Goal: Task Accomplishment & Management: Manage account settings

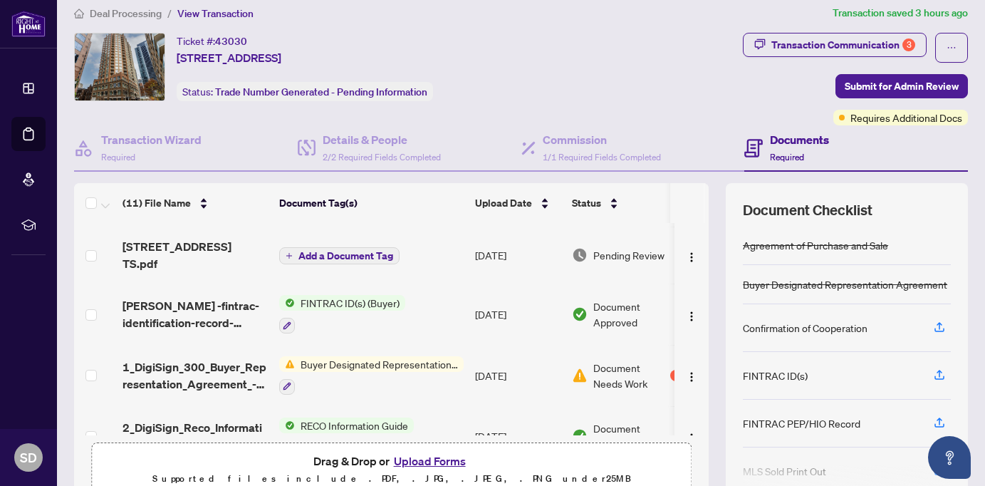
scroll to position [53, 0]
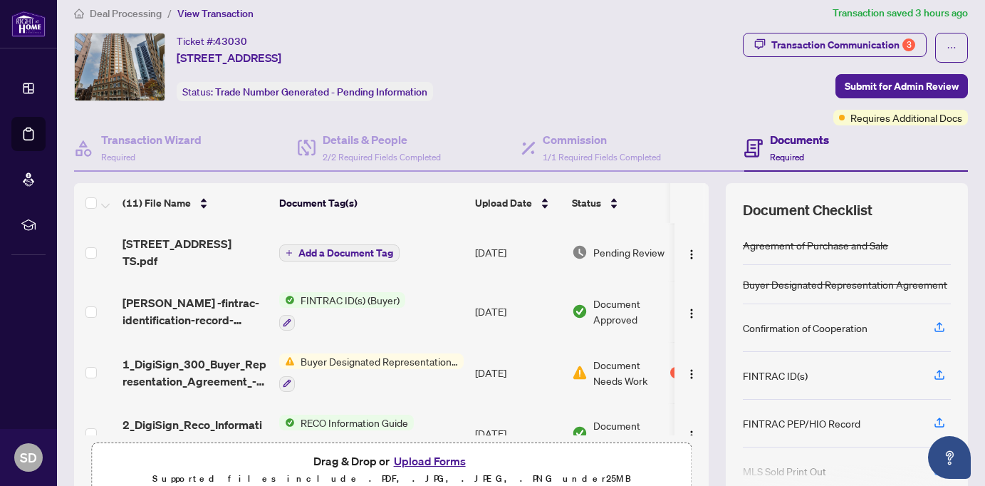
click at [393, 357] on div "Buyer Designated Representation Agreement" at bounding box center [371, 372] width 184 height 38
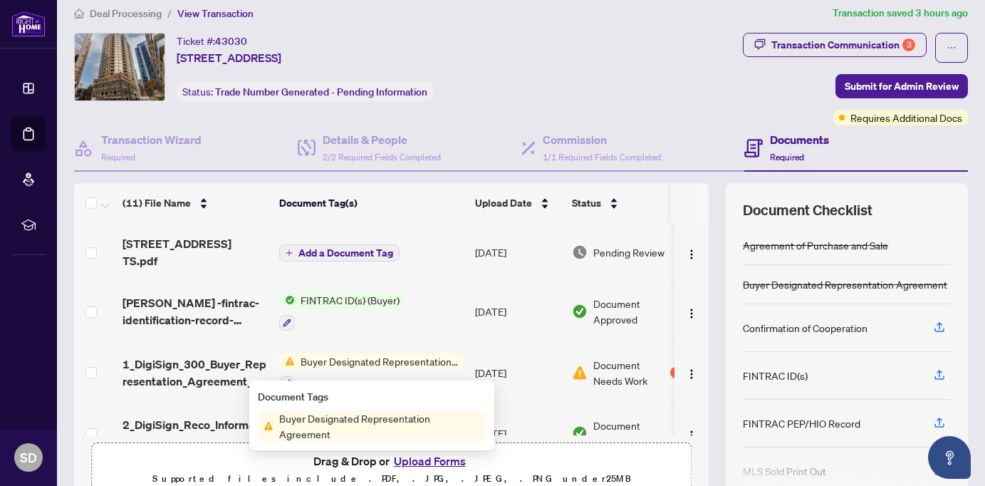
click at [348, 421] on span "Buyer Designated Representation Agreement" at bounding box center [380, 425] width 212 height 31
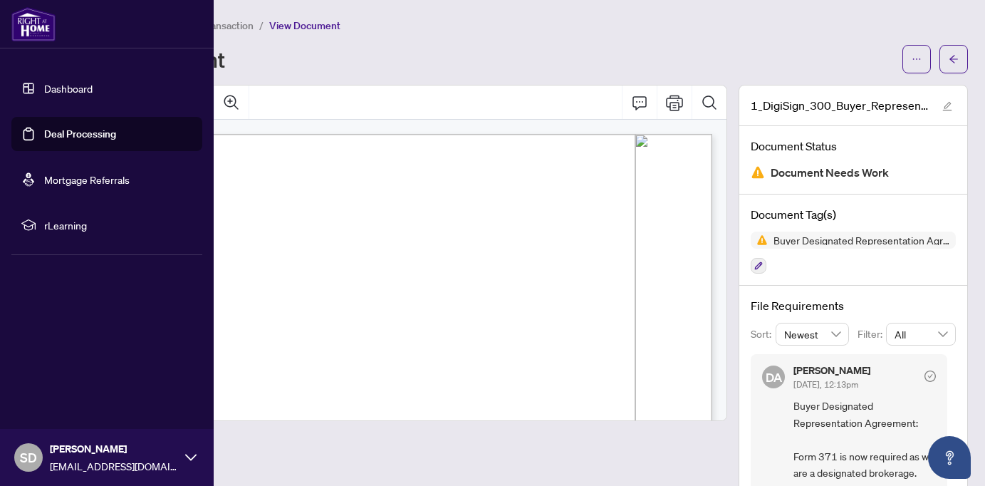
click at [65, 90] on link "Dashboard" at bounding box center [68, 88] width 48 height 13
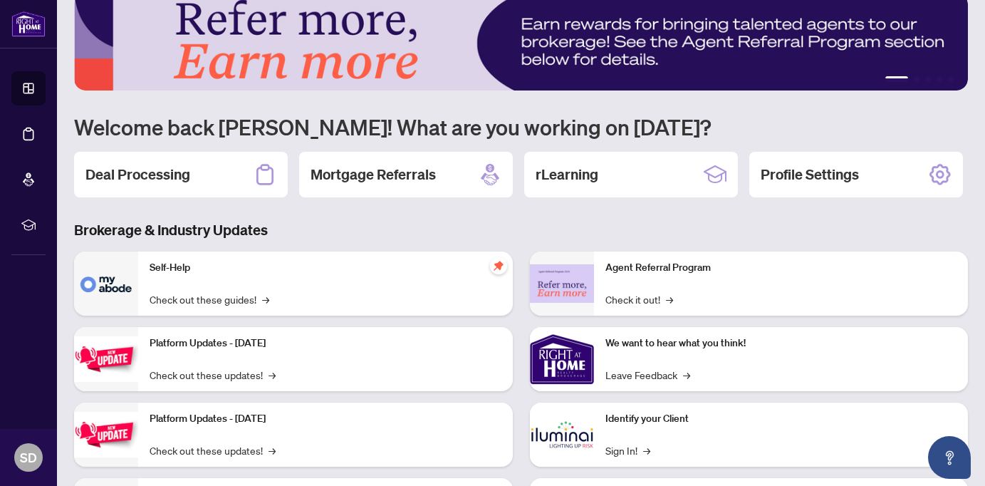
scroll to position [24, 0]
click at [145, 192] on div "Deal Processing" at bounding box center [181, 175] width 214 height 46
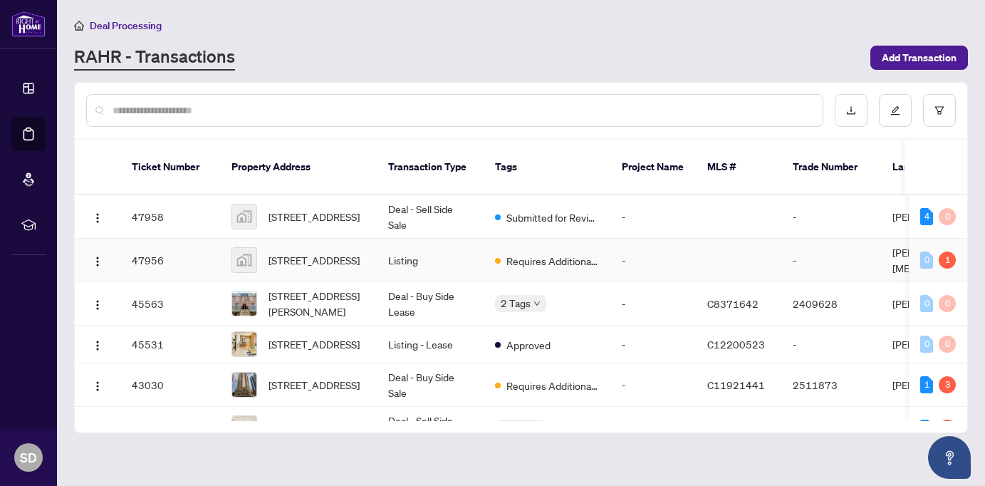
click at [597, 253] on span "Requires Additional Docs" at bounding box center [552, 261] width 93 height 16
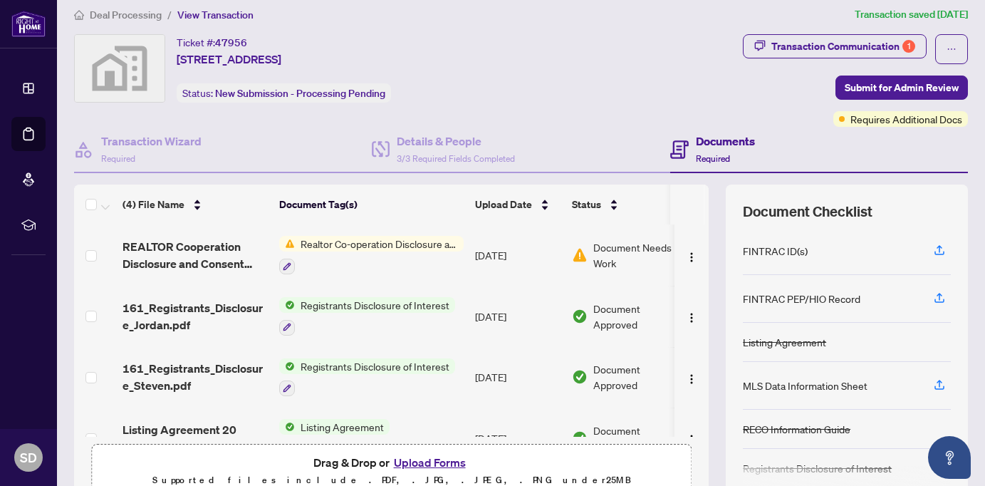
click at [608, 260] on span "Document Needs Work" at bounding box center [637, 254] width 88 height 31
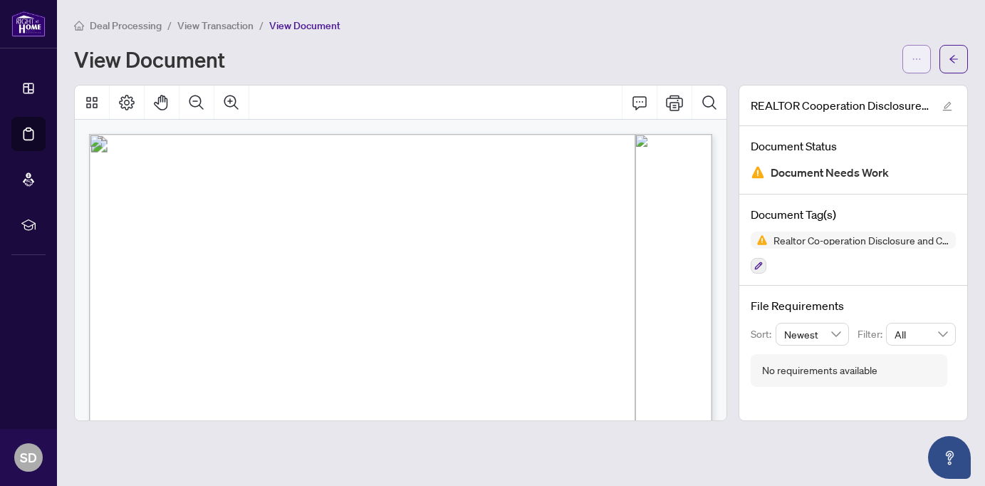
click at [918, 56] on icon "ellipsis" at bounding box center [917, 59] width 10 height 10
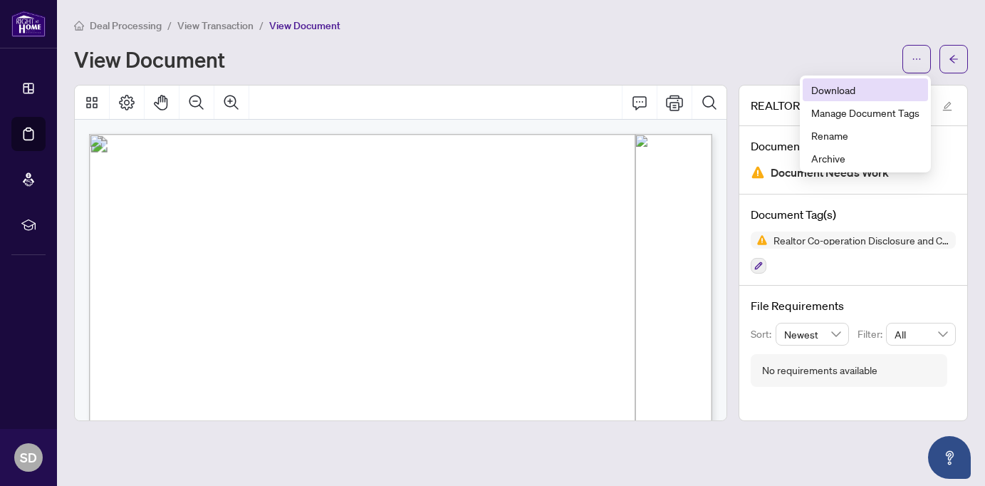
click at [843, 91] on span "Download" at bounding box center [865, 90] width 108 height 16
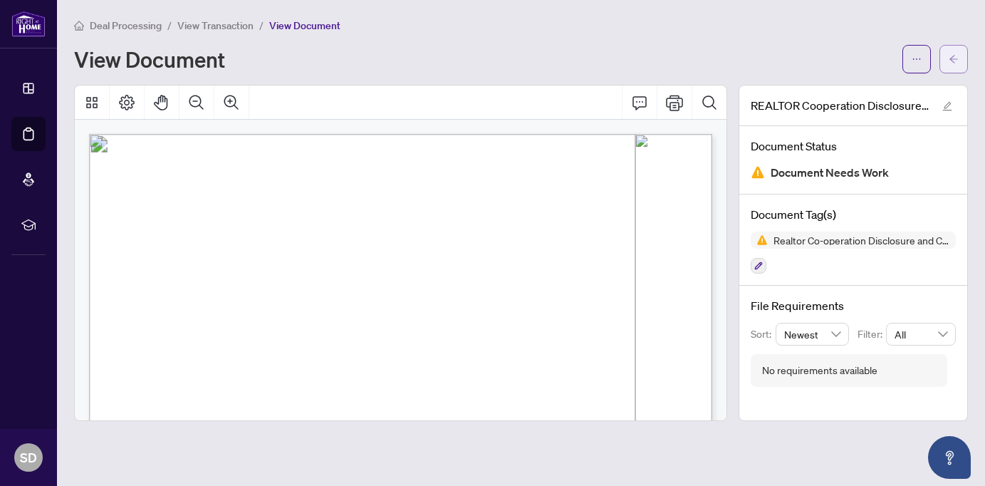
click at [957, 59] on icon "arrow-left" at bounding box center [954, 59] width 10 height 10
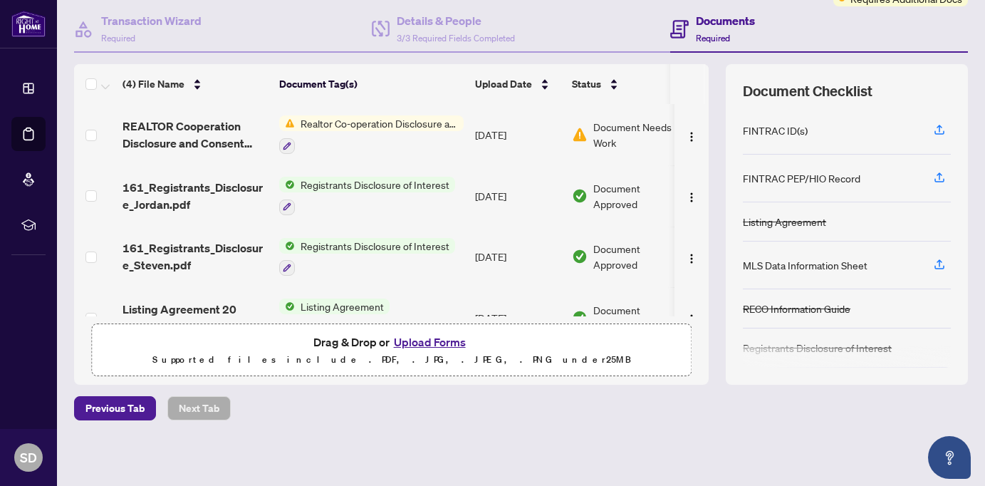
click at [407, 129] on span "Realtor Co-operation Disclosure and Consent" at bounding box center [379, 123] width 169 height 16
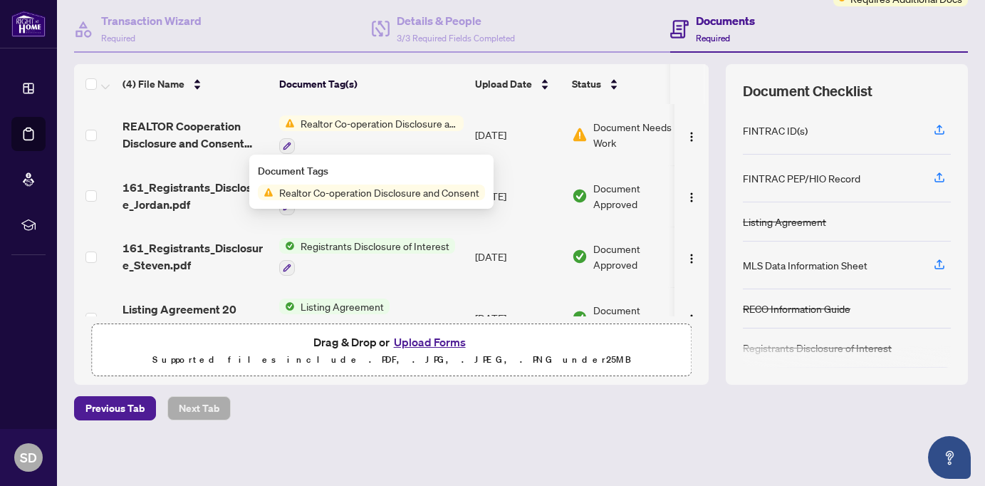
click at [406, 192] on span "Realtor Co-operation Disclosure and Consent" at bounding box center [380, 192] width 212 height 16
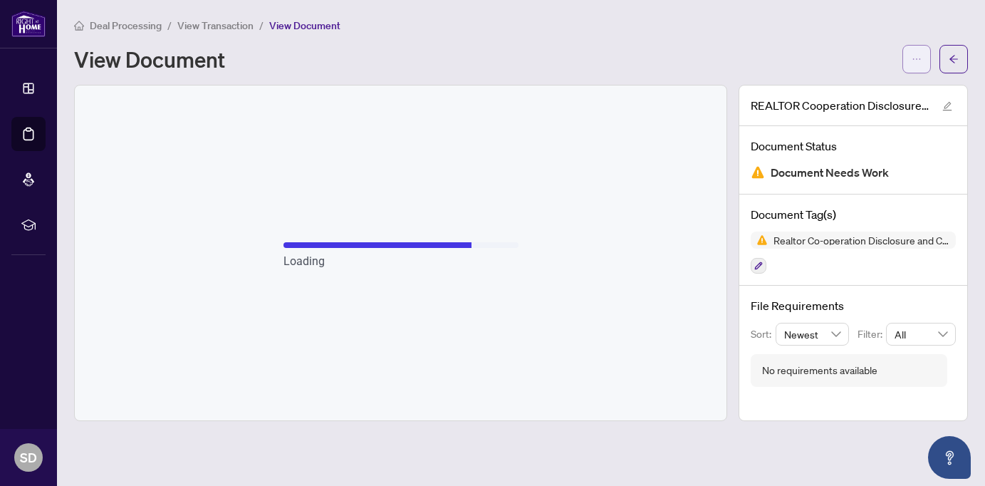
click at [920, 65] on span "button" at bounding box center [917, 59] width 10 height 23
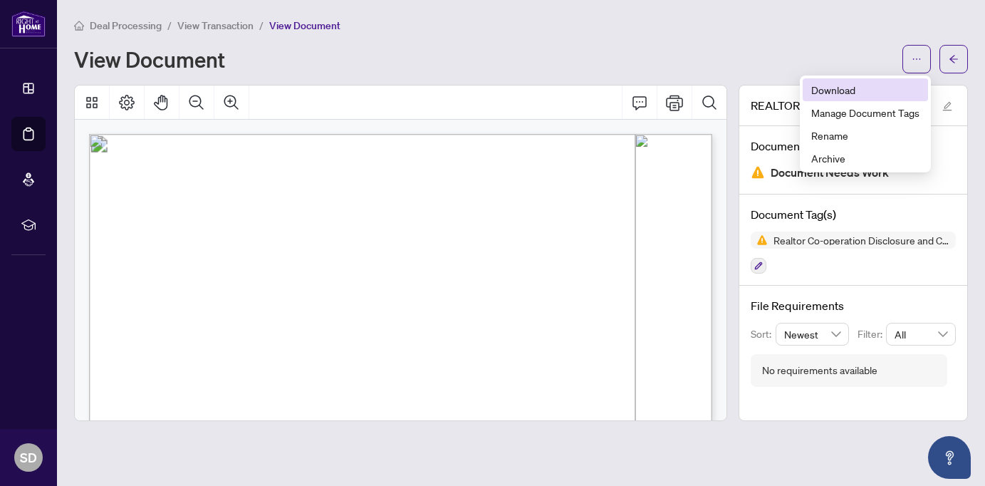
click at [858, 93] on span "Download" at bounding box center [865, 90] width 108 height 16
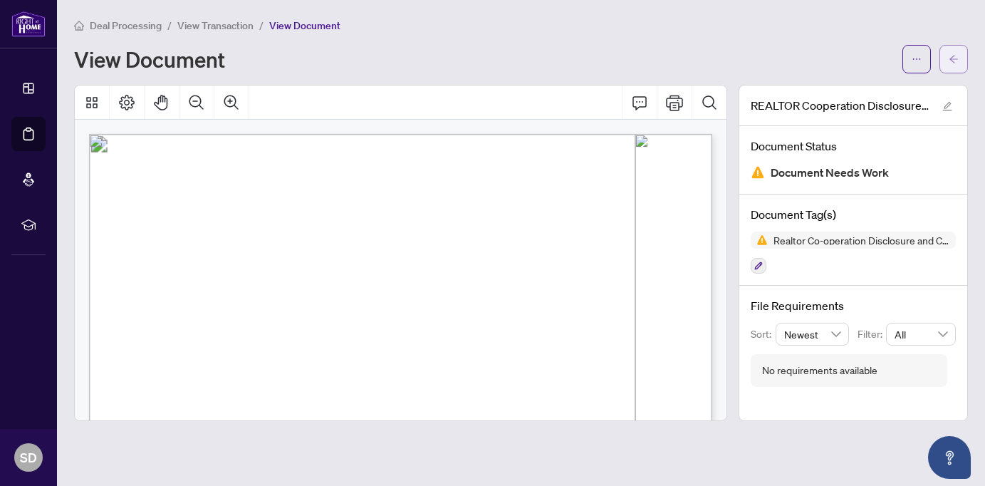
click at [942, 61] on button "button" at bounding box center [954, 59] width 28 height 28
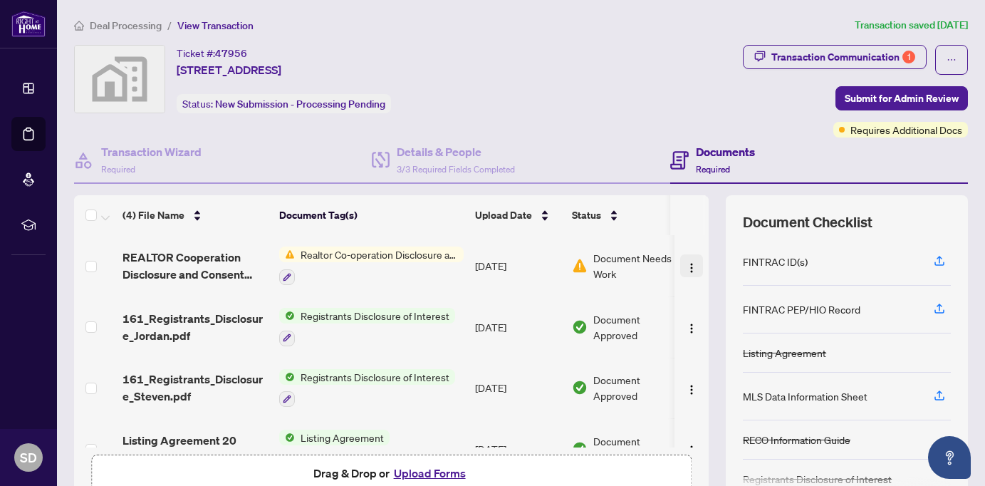
click at [686, 264] on img "button" at bounding box center [691, 267] width 11 height 11
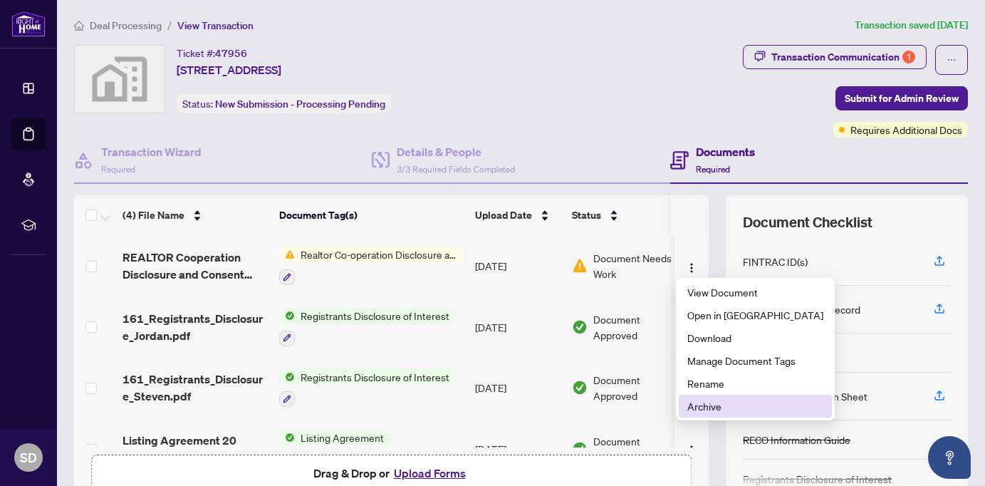
click at [716, 398] on span "Archive" at bounding box center [755, 406] width 136 height 16
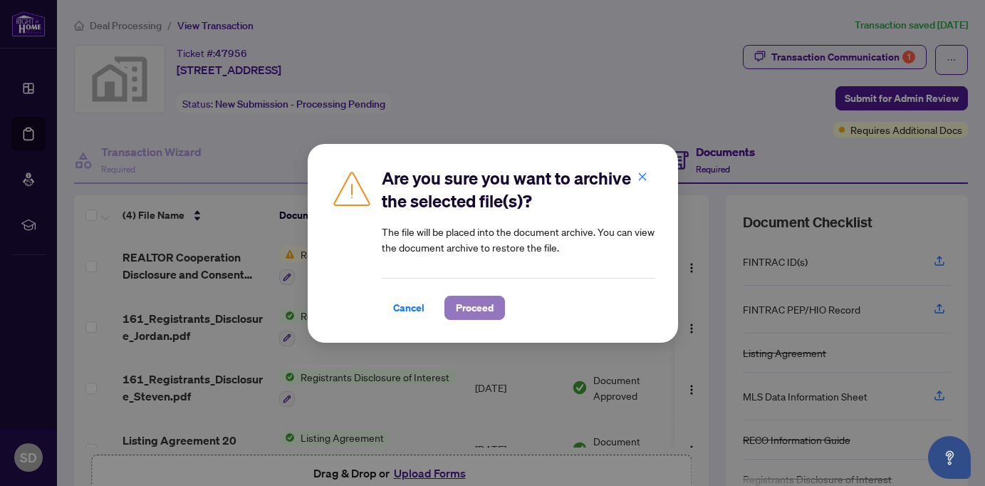
click at [471, 308] on span "Proceed" at bounding box center [475, 307] width 38 height 23
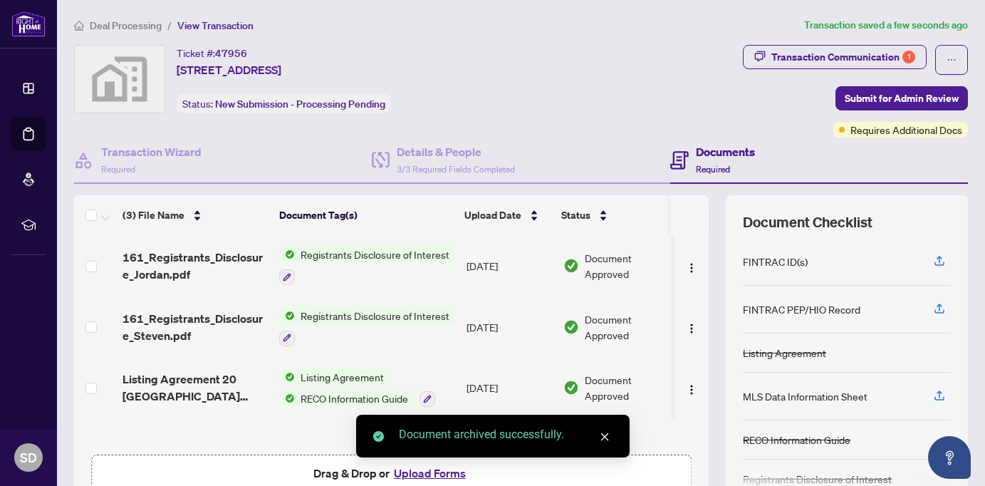
click at [441, 472] on button "Upload Forms" at bounding box center [430, 473] width 80 height 19
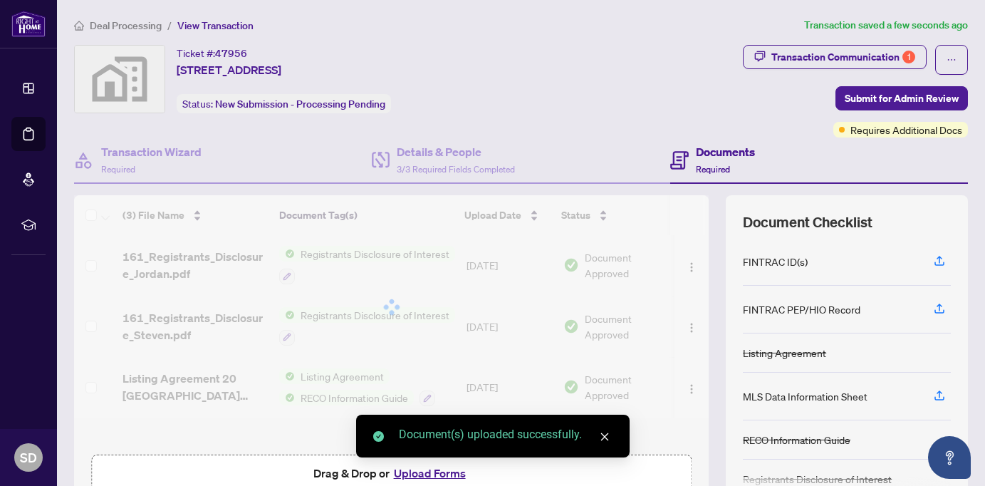
scroll to position [1, 0]
click at [861, 62] on div "Transaction Communication 1" at bounding box center [843, 57] width 144 height 23
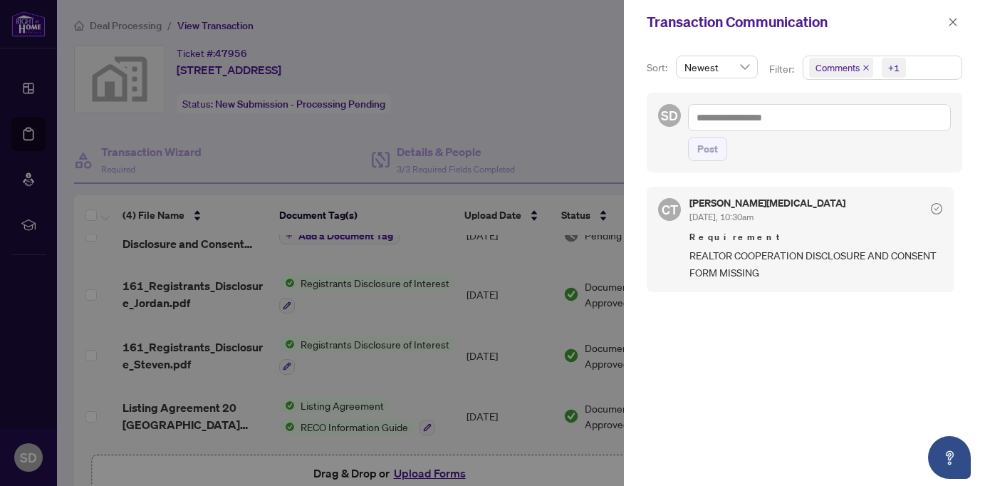
scroll to position [0, 0]
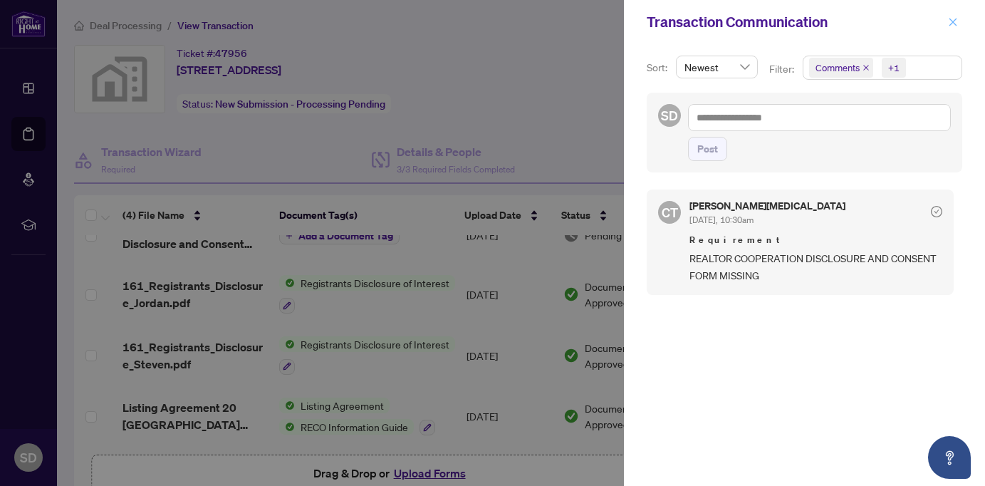
click at [956, 19] on icon "close" at bounding box center [954, 22] width 8 height 8
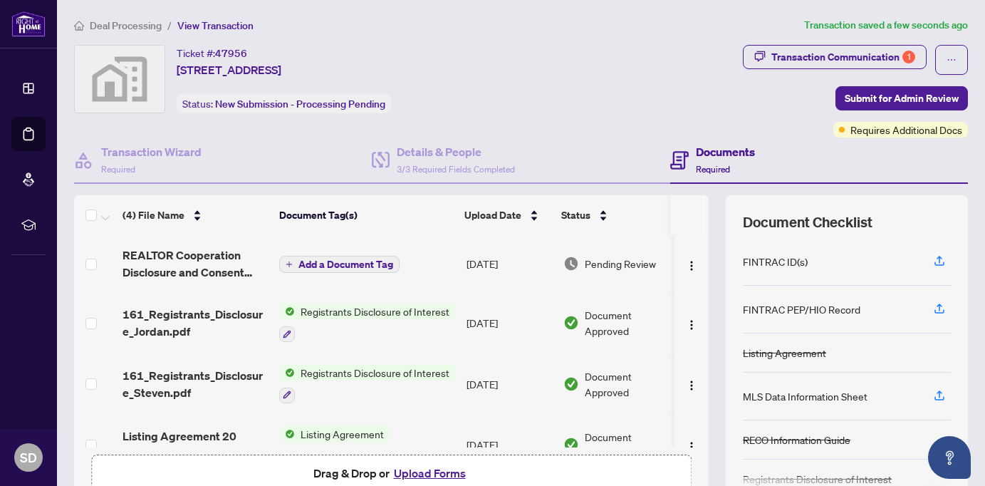
click at [318, 259] on span "Add a Document Tag" at bounding box center [345, 264] width 95 height 10
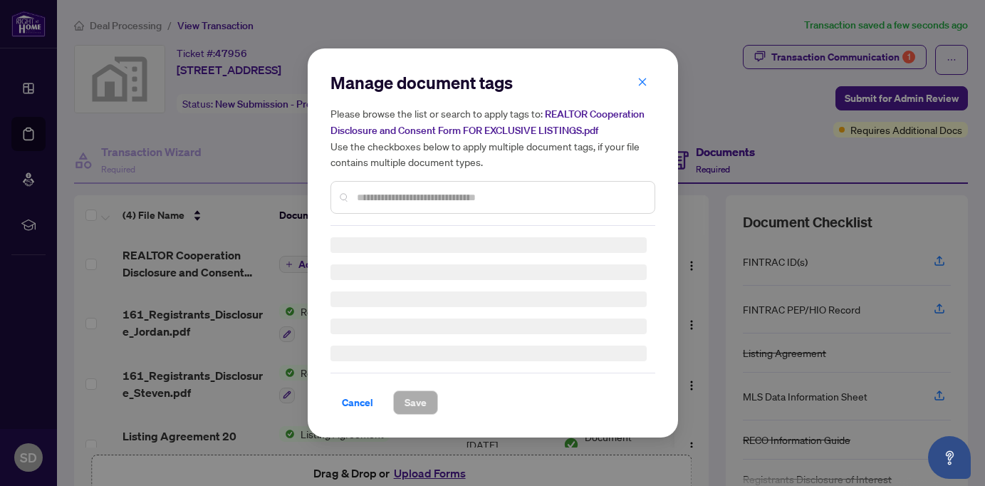
click at [394, 194] on input "text" at bounding box center [500, 197] width 286 height 16
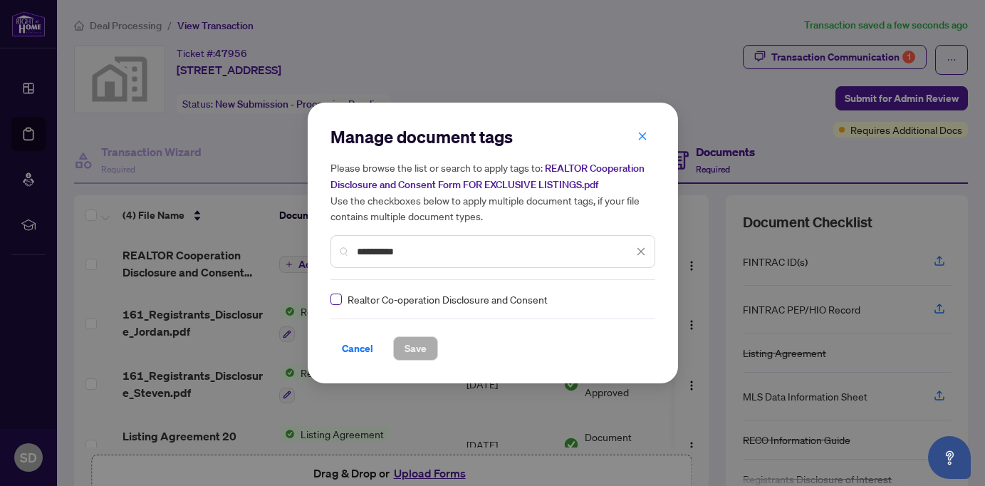
type input "**********"
click at [423, 346] on span "Save" at bounding box center [416, 348] width 22 height 23
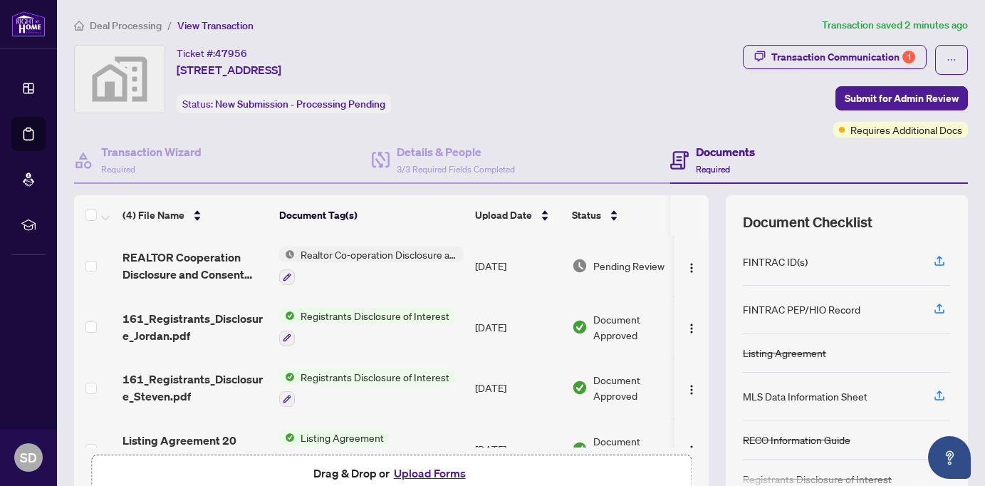
click at [140, 27] on span "Deal Processing" at bounding box center [126, 25] width 72 height 13
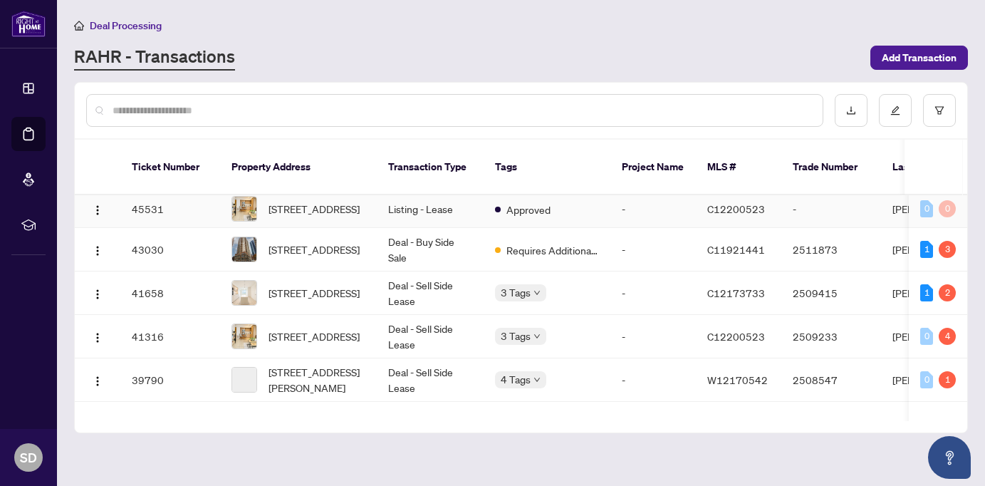
scroll to position [150, 0]
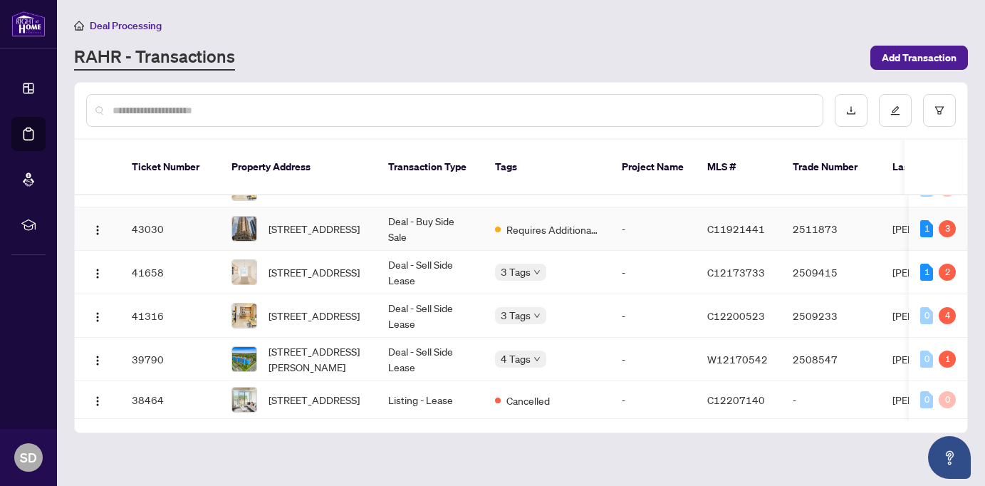
click at [587, 232] on td "Requires Additional Docs" at bounding box center [547, 228] width 127 height 43
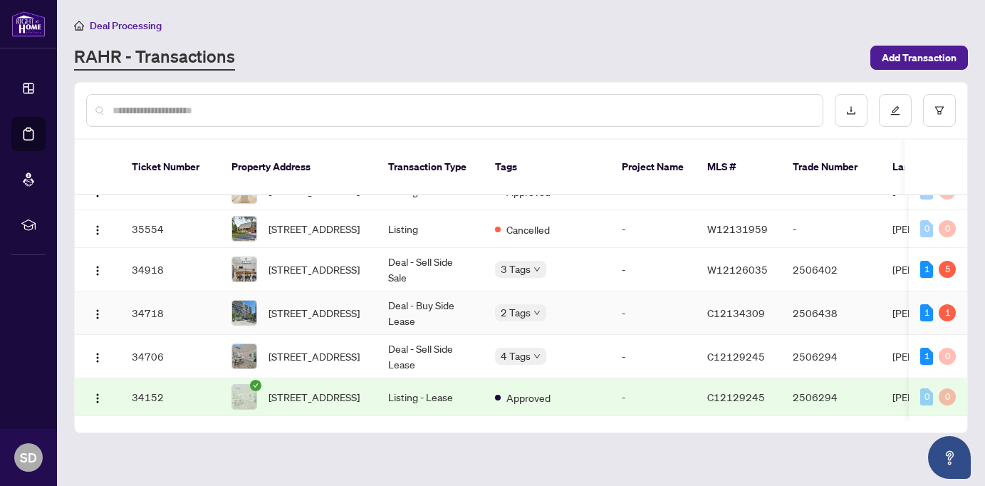
scroll to position [475, 0]
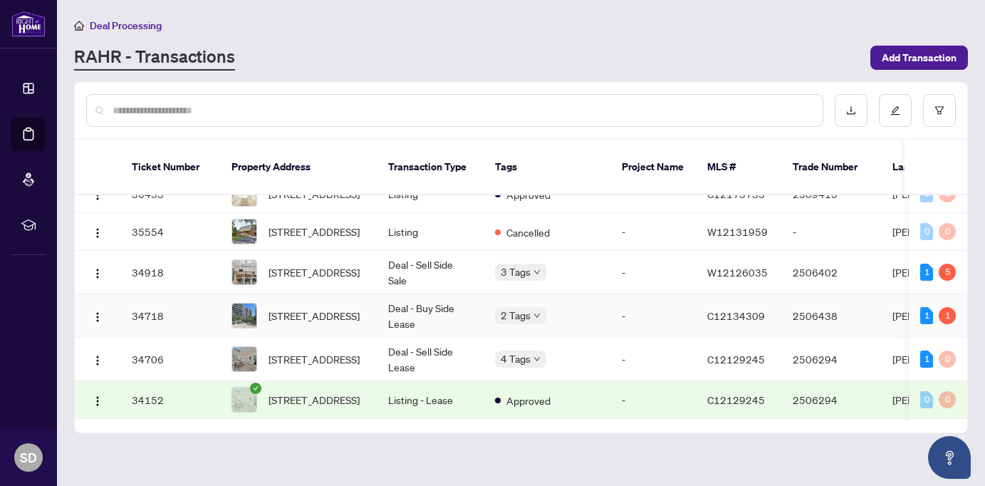
click at [606, 332] on td "2 Tags" at bounding box center [547, 315] width 127 height 43
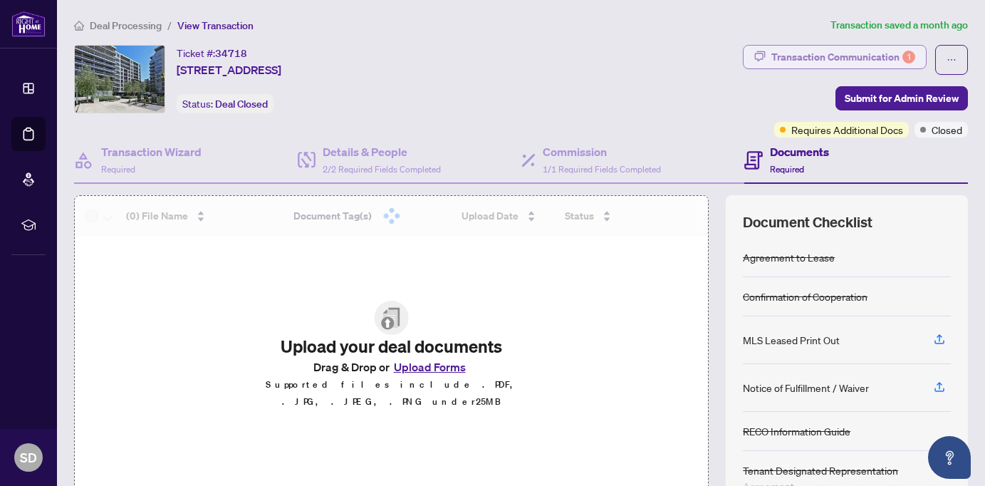
click at [855, 59] on div "Transaction Communication 1" at bounding box center [843, 57] width 144 height 23
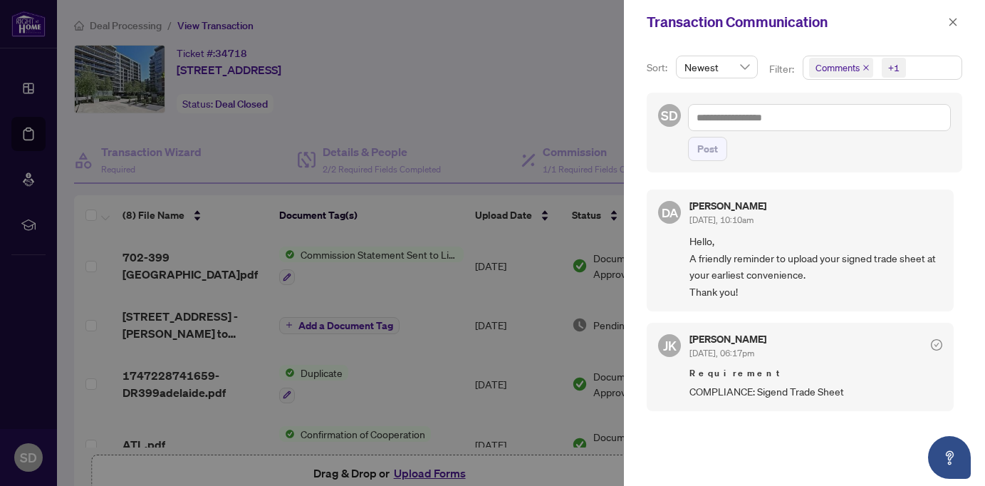
scroll to position [3, 0]
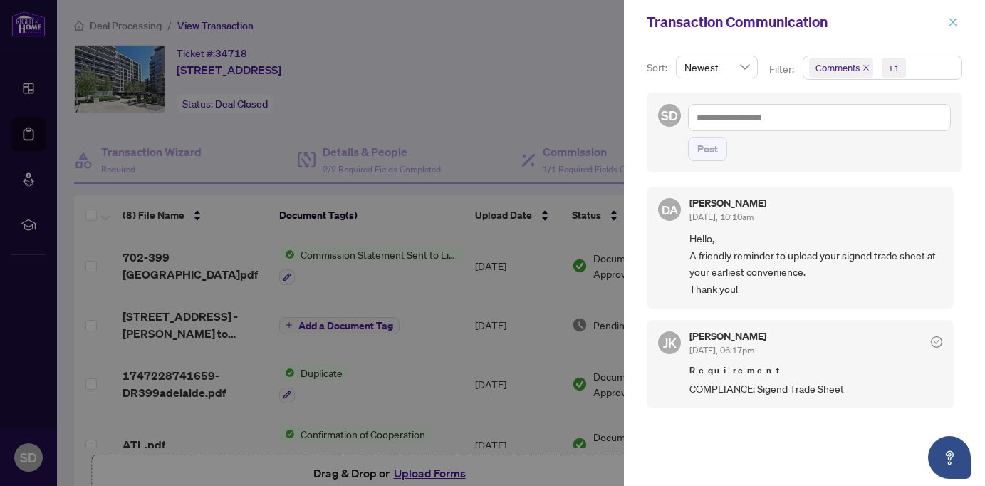
click at [950, 24] on icon "close" at bounding box center [954, 22] width 8 height 8
